Goal: Task Accomplishment & Management: Manage account settings

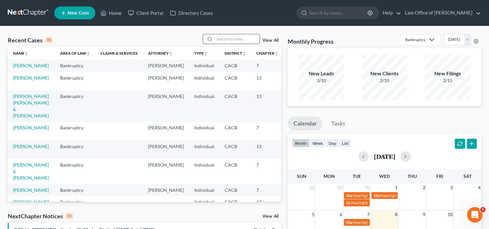
click at [228, 38] on input "search" at bounding box center [236, 38] width 45 height 9
type input "yi"
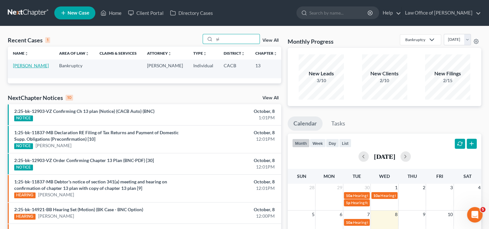
click at [18, 64] on link "[PERSON_NAME]" at bounding box center [31, 65] width 36 height 5
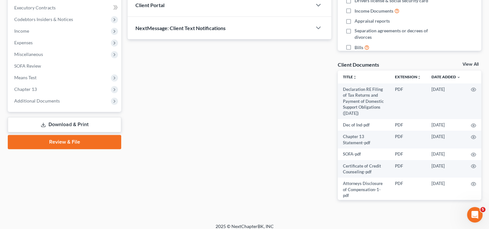
scroll to position [182, 0]
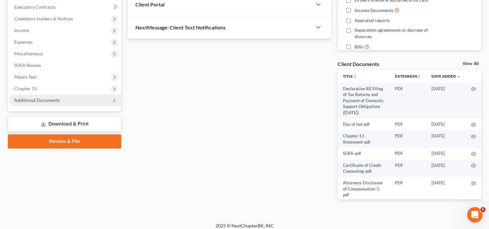
click at [45, 100] on span "Additional Documents" at bounding box center [37, 99] width 46 height 5
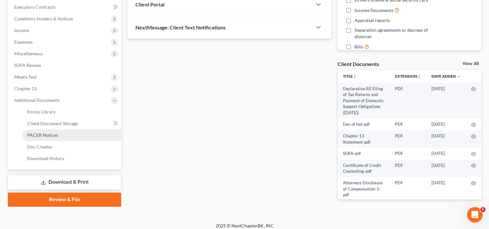
click at [50, 136] on span "PACER Notices" at bounding box center [42, 134] width 31 height 5
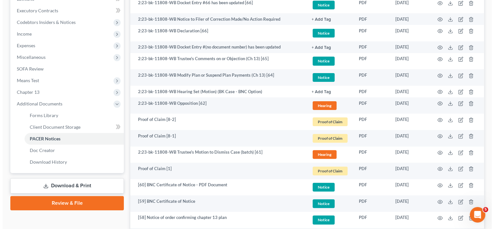
scroll to position [182, 0]
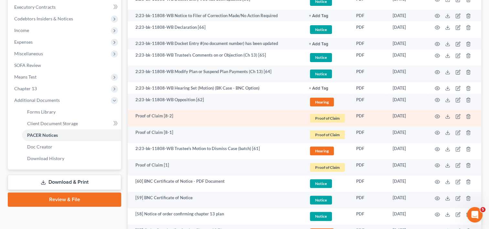
click at [436, 114] on td at bounding box center [454, 118] width 54 height 16
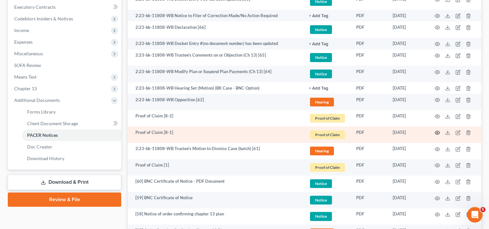
click at [438, 133] on icon "button" at bounding box center [437, 132] width 5 height 5
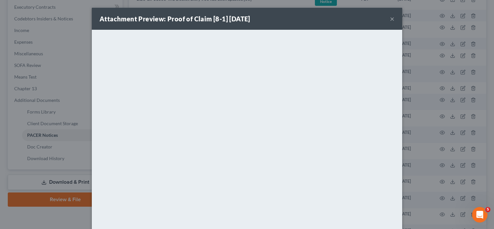
click at [393, 18] on div "Attachment Preview: Proof of Claim [8-1] [DATE] ×" at bounding box center [247, 19] width 311 height 22
